Goal: Task Accomplishment & Management: Manage account settings

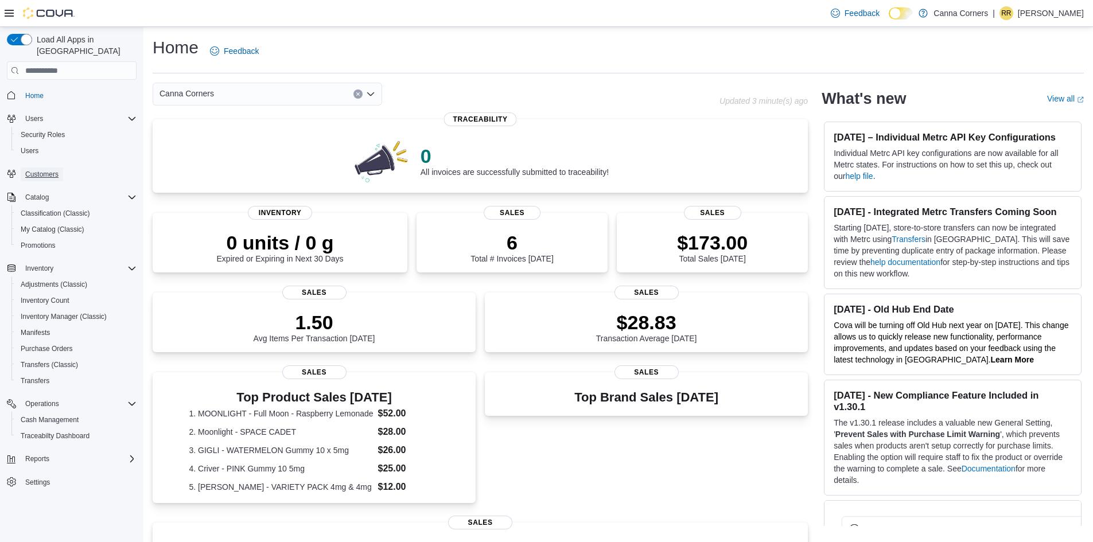
click at [46, 170] on span "Customers" at bounding box center [41, 174] width 33 height 9
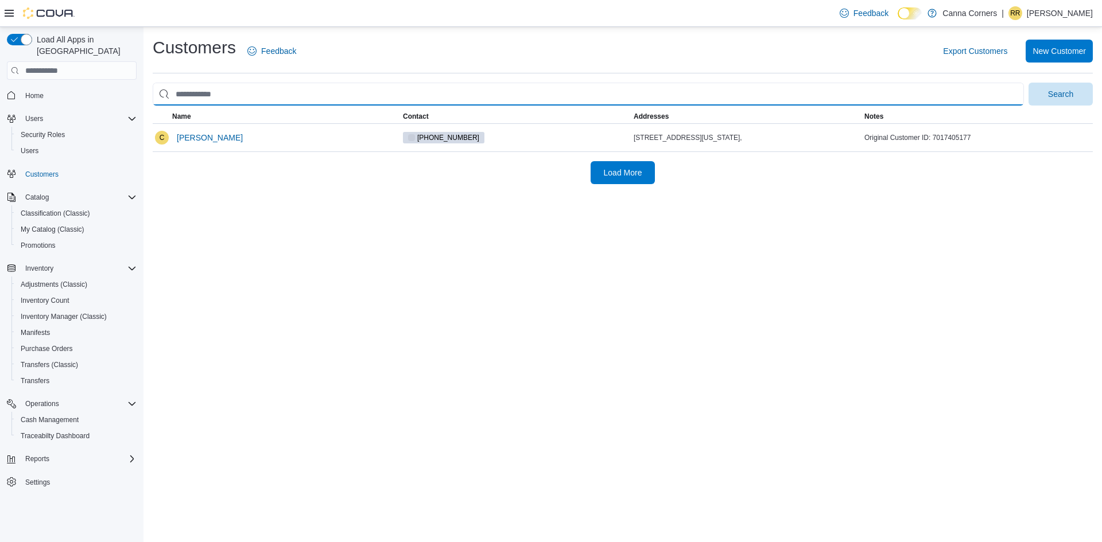
click at [251, 96] on input "search" at bounding box center [588, 94] width 871 height 23
click at [1028, 83] on button "Search" at bounding box center [1060, 94] width 64 height 23
click at [231, 96] on input "****" at bounding box center [588, 94] width 871 height 23
click at [1028, 83] on button "Search" at bounding box center [1060, 94] width 64 height 23
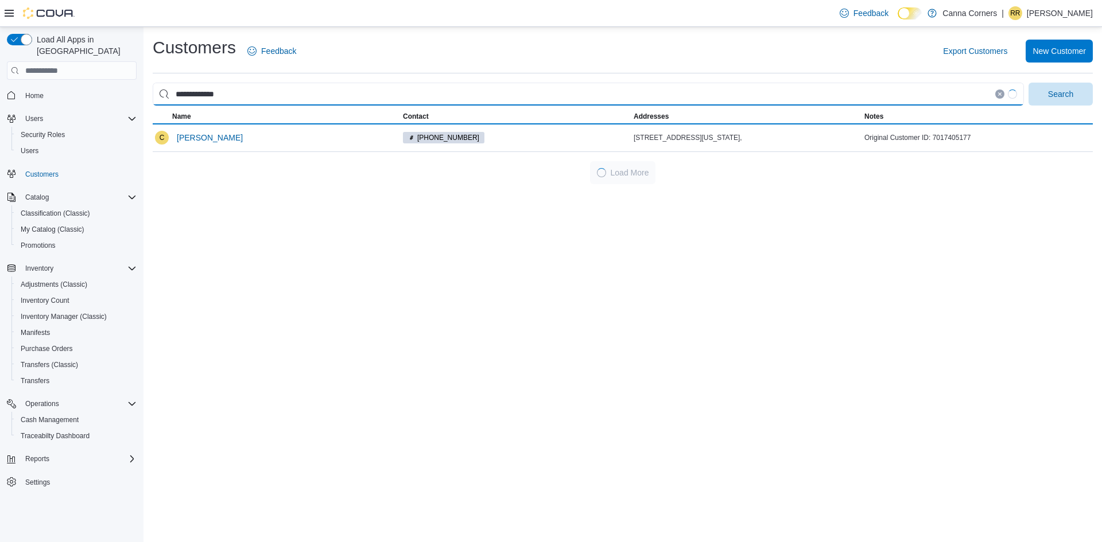
type input "**********"
click at [1028, 83] on button "Search" at bounding box center [1060, 94] width 64 height 23
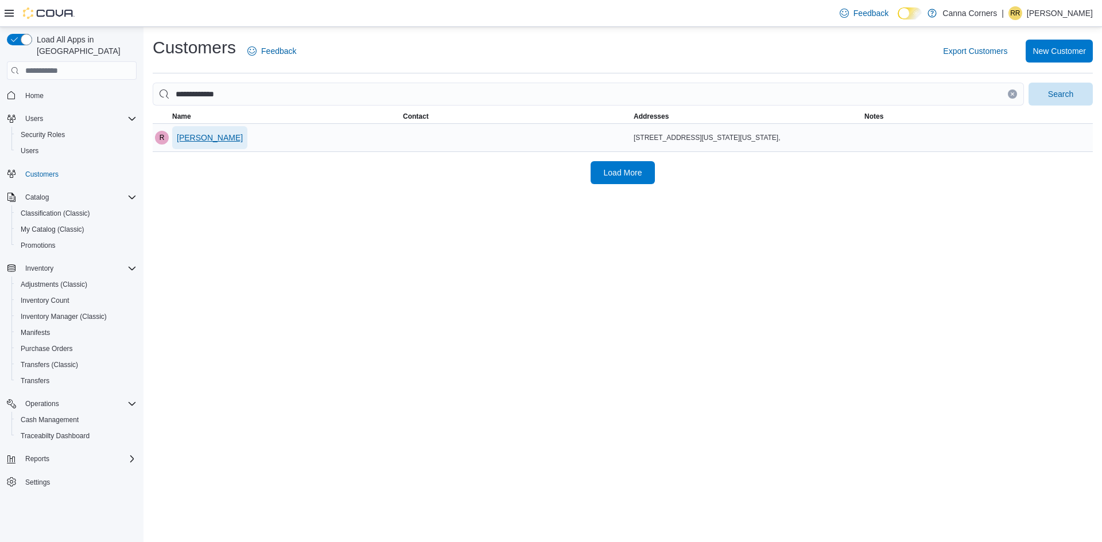
click at [212, 136] on span "[PERSON_NAME]" at bounding box center [210, 137] width 66 height 11
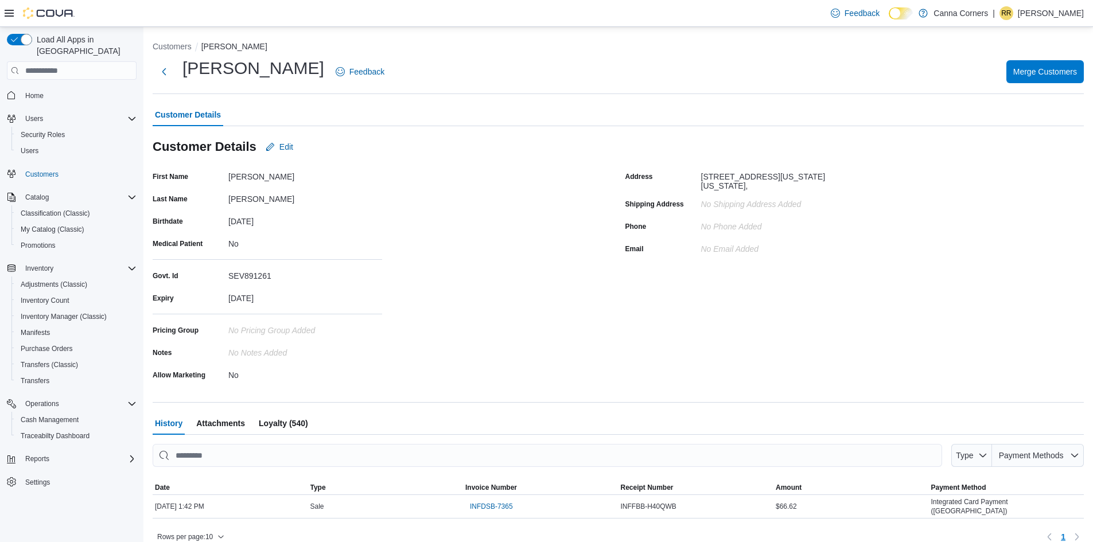
click at [289, 424] on span "Loyalty (540)" at bounding box center [283, 423] width 49 height 23
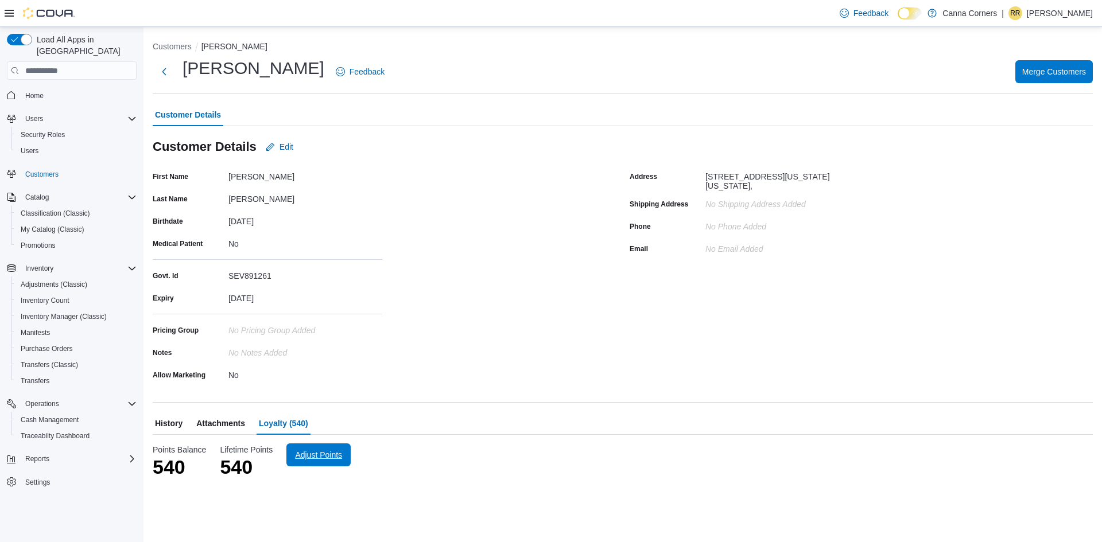
click at [322, 460] on span "Adjust Points" at bounding box center [318, 454] width 47 height 11
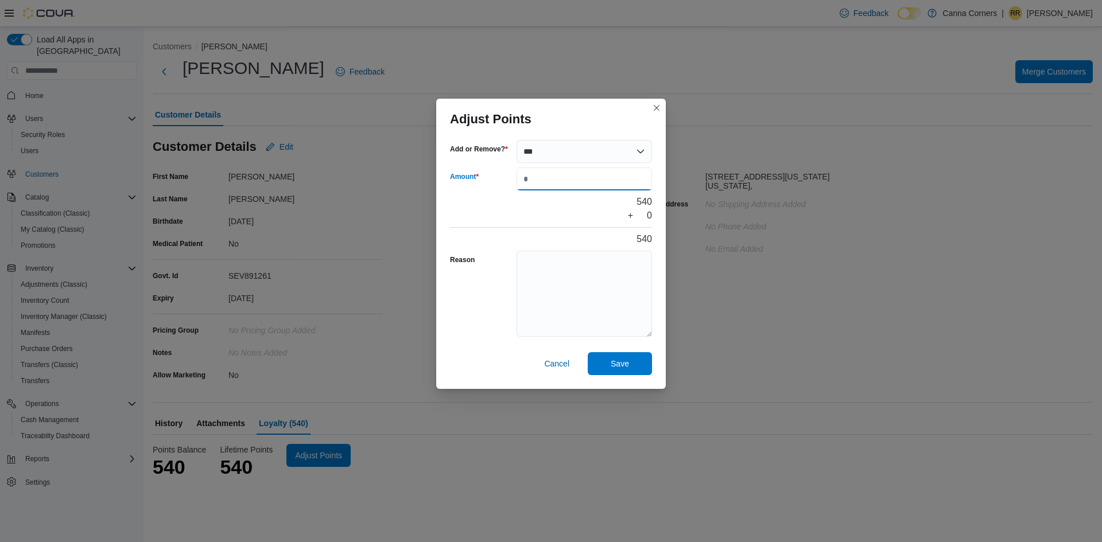
click at [561, 180] on input "Amount" at bounding box center [583, 179] width 135 height 23
type input "****"
click at [650, 363] on button "Save" at bounding box center [620, 363] width 64 height 23
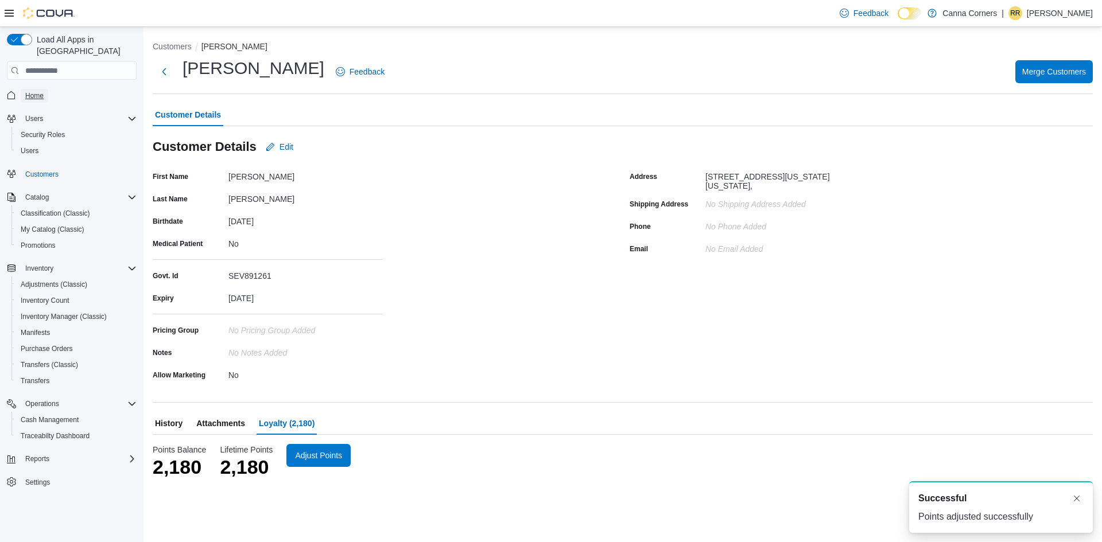
click at [33, 91] on span "Home" at bounding box center [34, 95] width 18 height 9
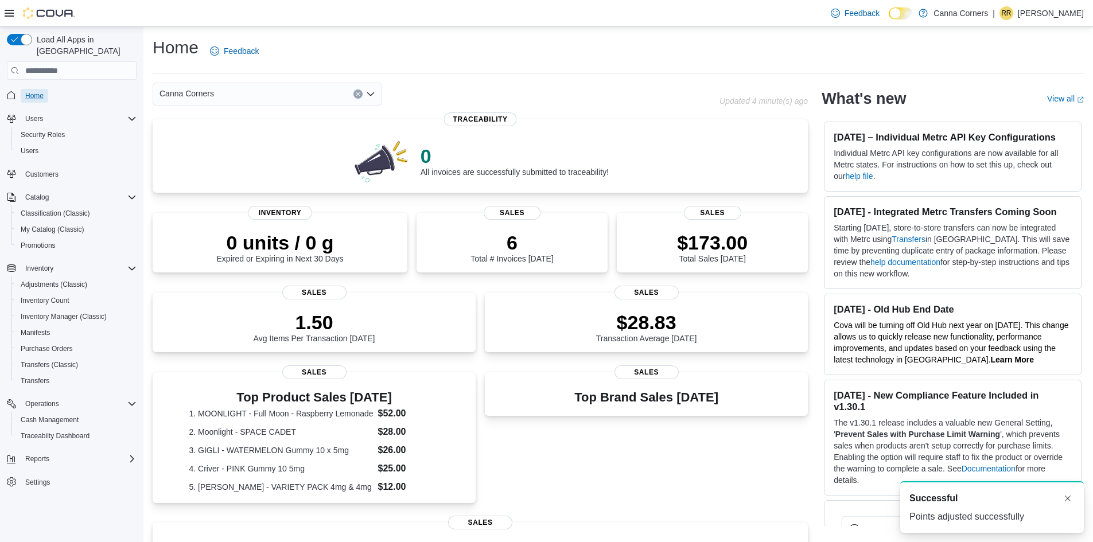
click at [33, 91] on span "Home" at bounding box center [34, 95] width 18 height 9
drag, startPoint x: 33, startPoint y: 86, endPoint x: 439, endPoint y: 50, distance: 407.2
click at [439, 50] on div "Home Feedback" at bounding box center [618, 51] width 931 height 30
